Goal: Check status: Check status

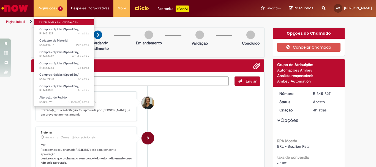
click at [52, 21] on link "Exibir Todas as Solicitações" at bounding box center [64, 22] width 61 height 6
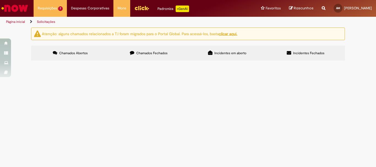
click at [0, 0] on span "R13448642" at bounding box center [0, 0] width 0 height 0
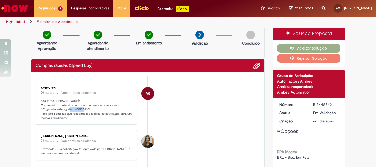
drag, startPoint x: 72, startPoint y: 109, endPoint x: 87, endPoint y: 110, distance: 15.2
click at [87, 110] on p "Boa tarde, [PERSON_NAME]! O chamado foi atendido automaticamente e com sucesso.…" at bounding box center [87, 110] width 92 height 22
copy p "4501378631"
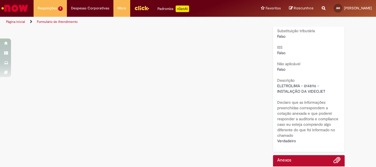
scroll to position [724, 0]
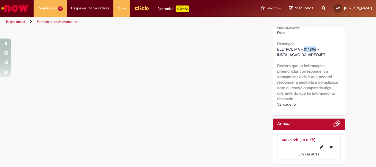
drag, startPoint x: 301, startPoint y: 48, endPoint x: 314, endPoint y: 48, distance: 12.7
click at [314, 48] on span "ELETROLIMA - 014896 - INSTALAÇÃO DA VIDEOJET" at bounding box center [301, 52] width 48 height 10
copy span "014896"
